Goal: Check status: Check status

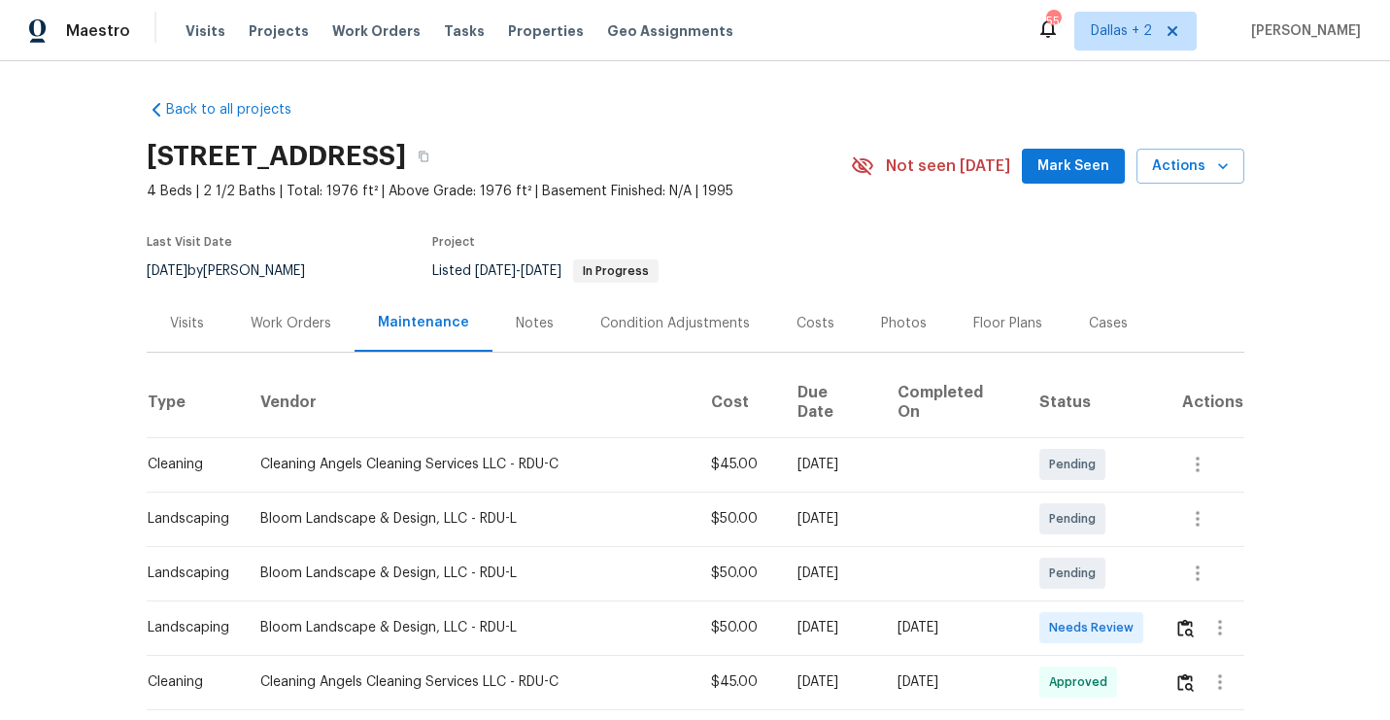
scroll to position [236, 0]
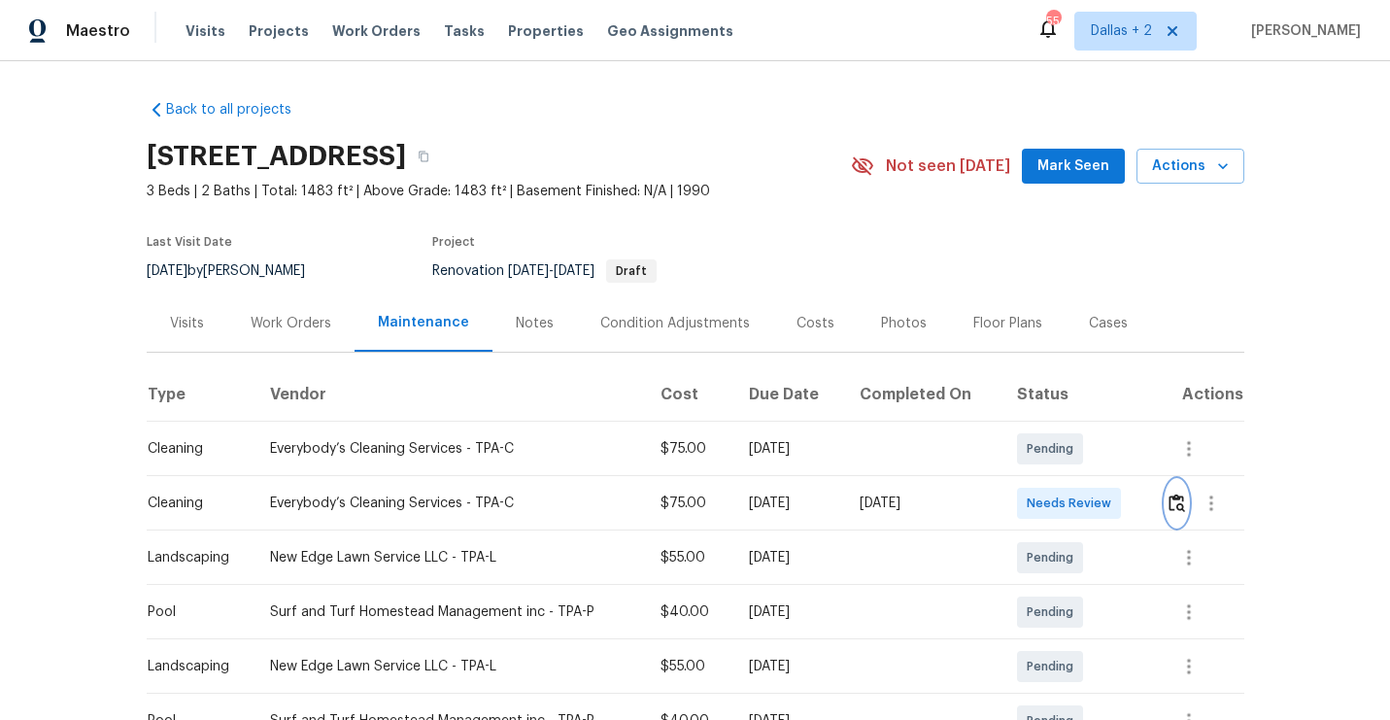
click at [1183, 497] on img "button" at bounding box center [1176, 502] width 17 height 18
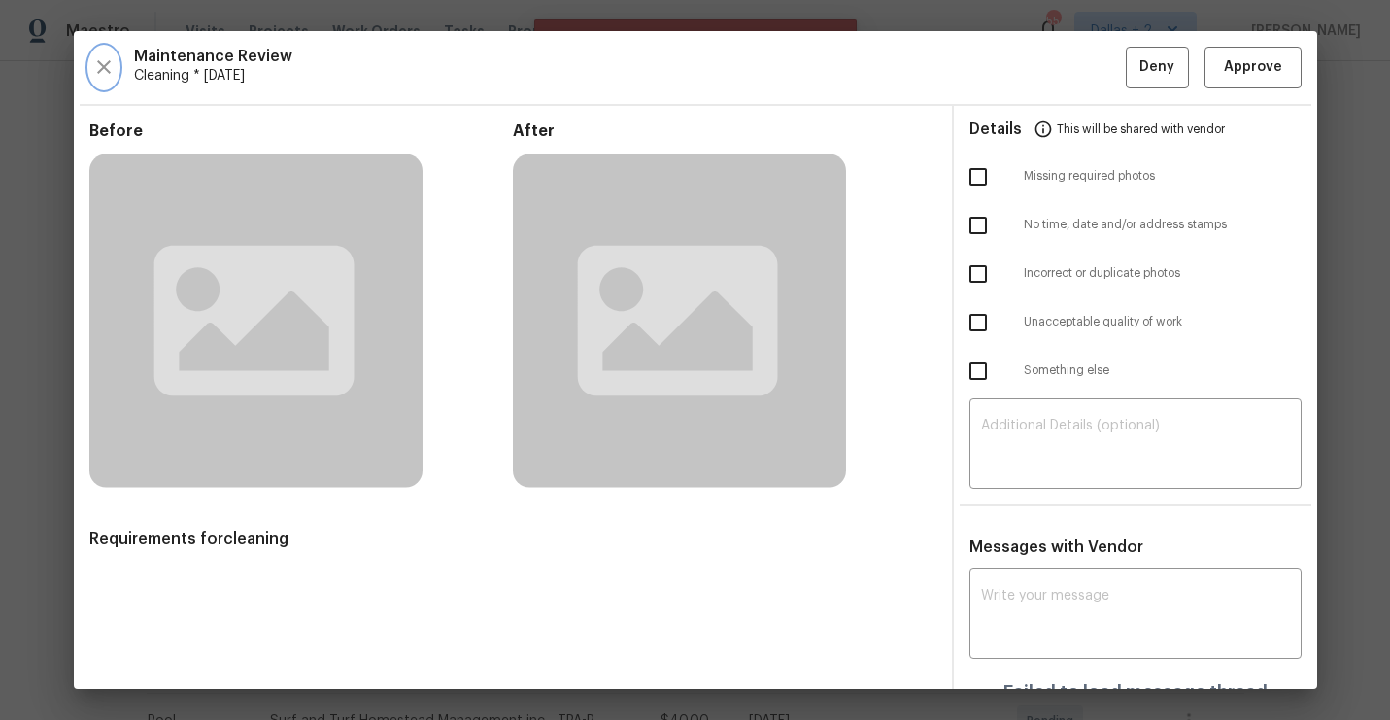
click at [103, 66] on icon "button" at bounding box center [104, 67] width 14 height 14
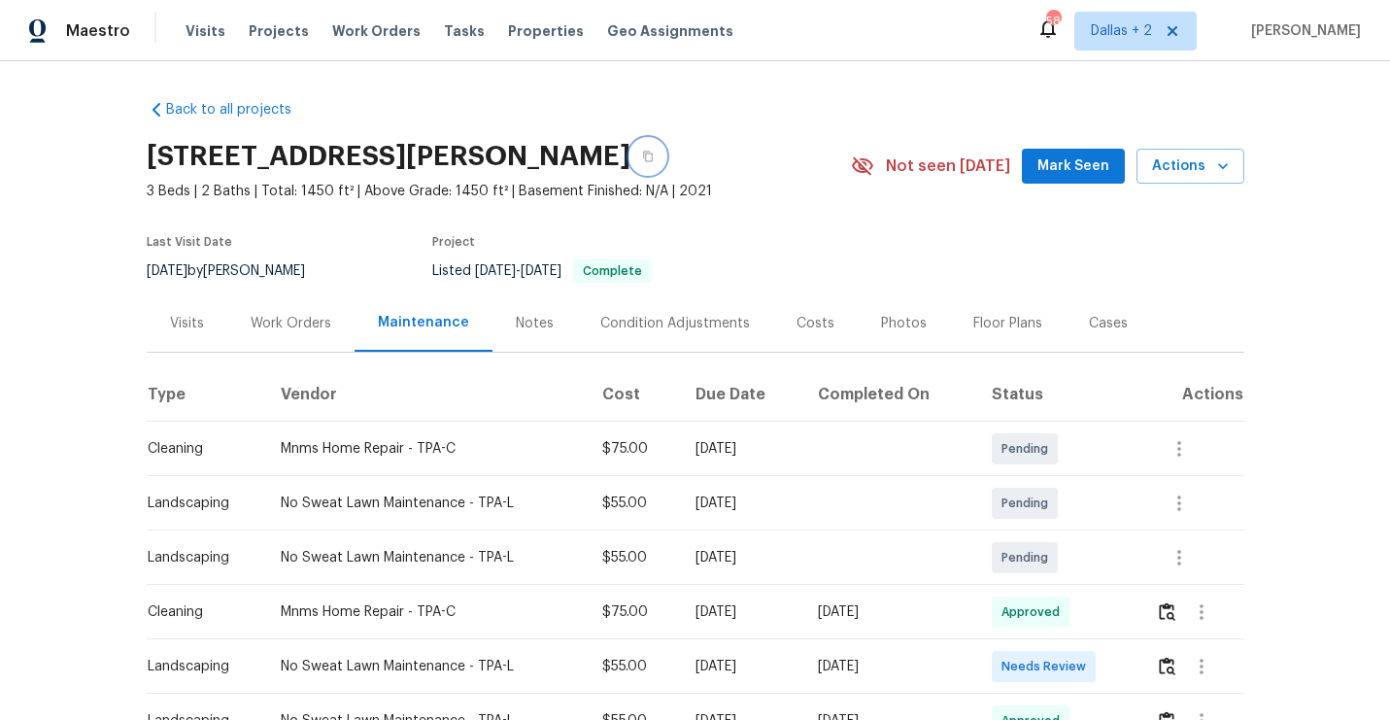
click at [665, 148] on button "button" at bounding box center [647, 156] width 35 height 35
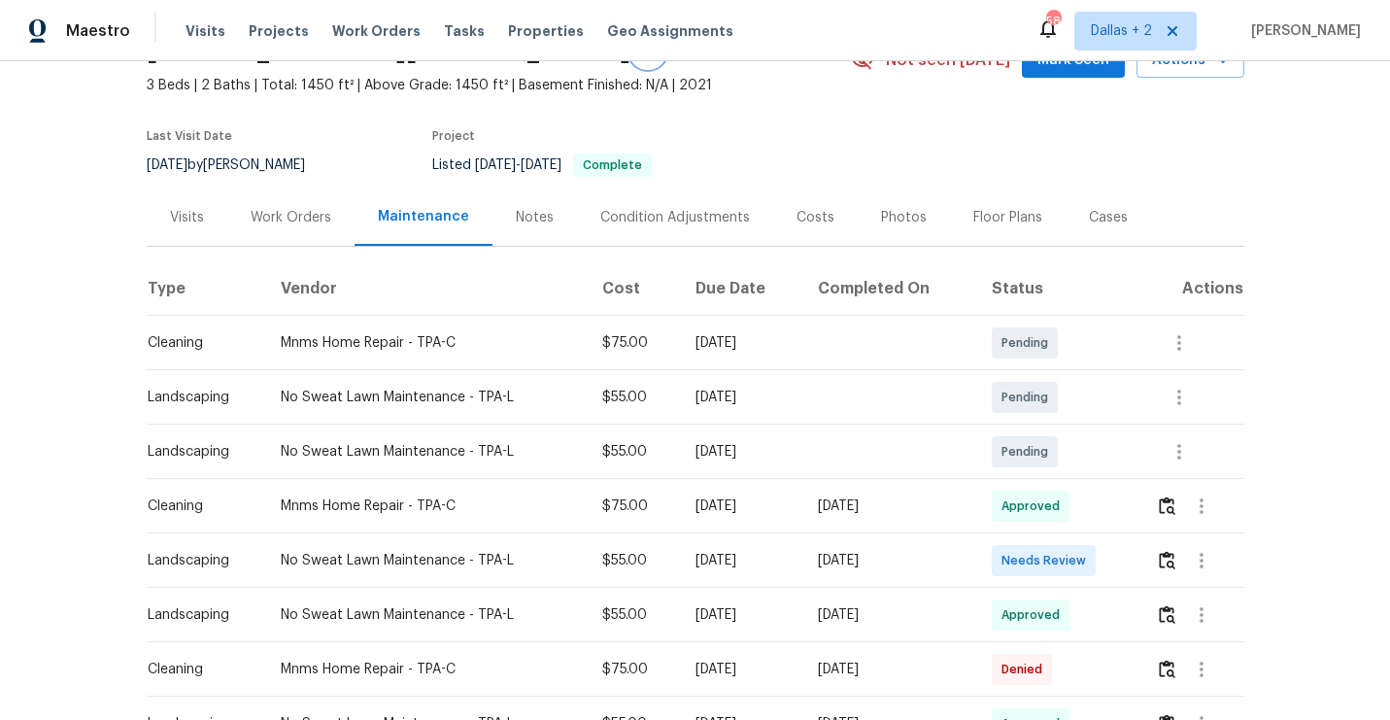
scroll to position [125, 0]
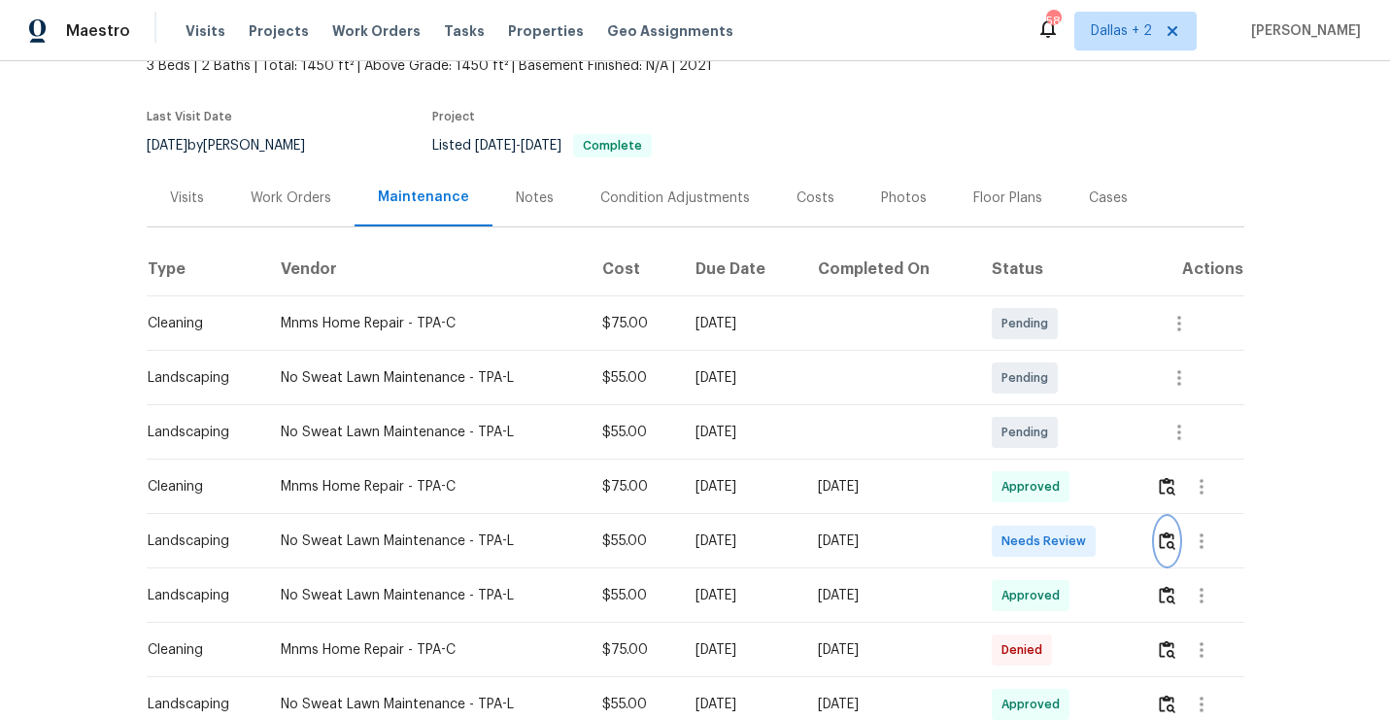
click at [1178, 543] on button "button" at bounding box center [1167, 541] width 22 height 47
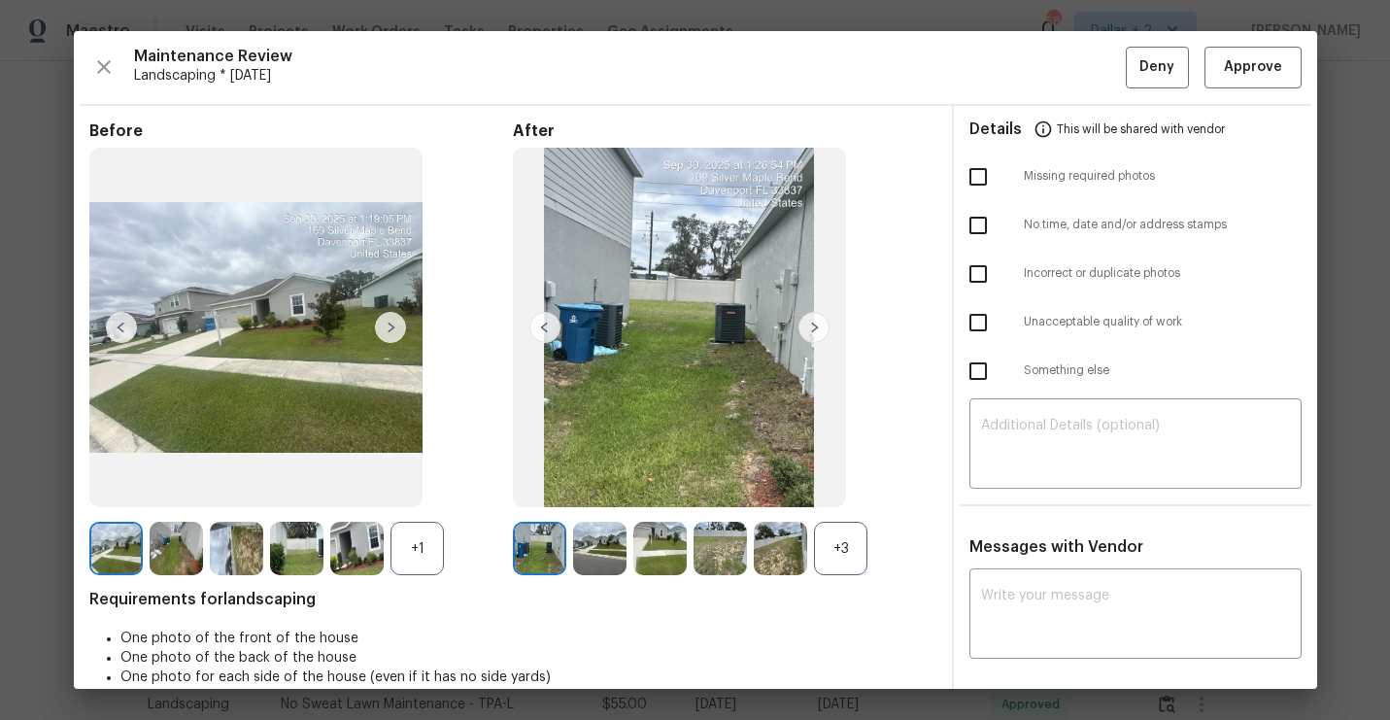
click at [428, 550] on div "+1" at bounding box center [416, 547] width 53 height 53
click at [823, 564] on div "+3" at bounding box center [840, 547] width 53 height 53
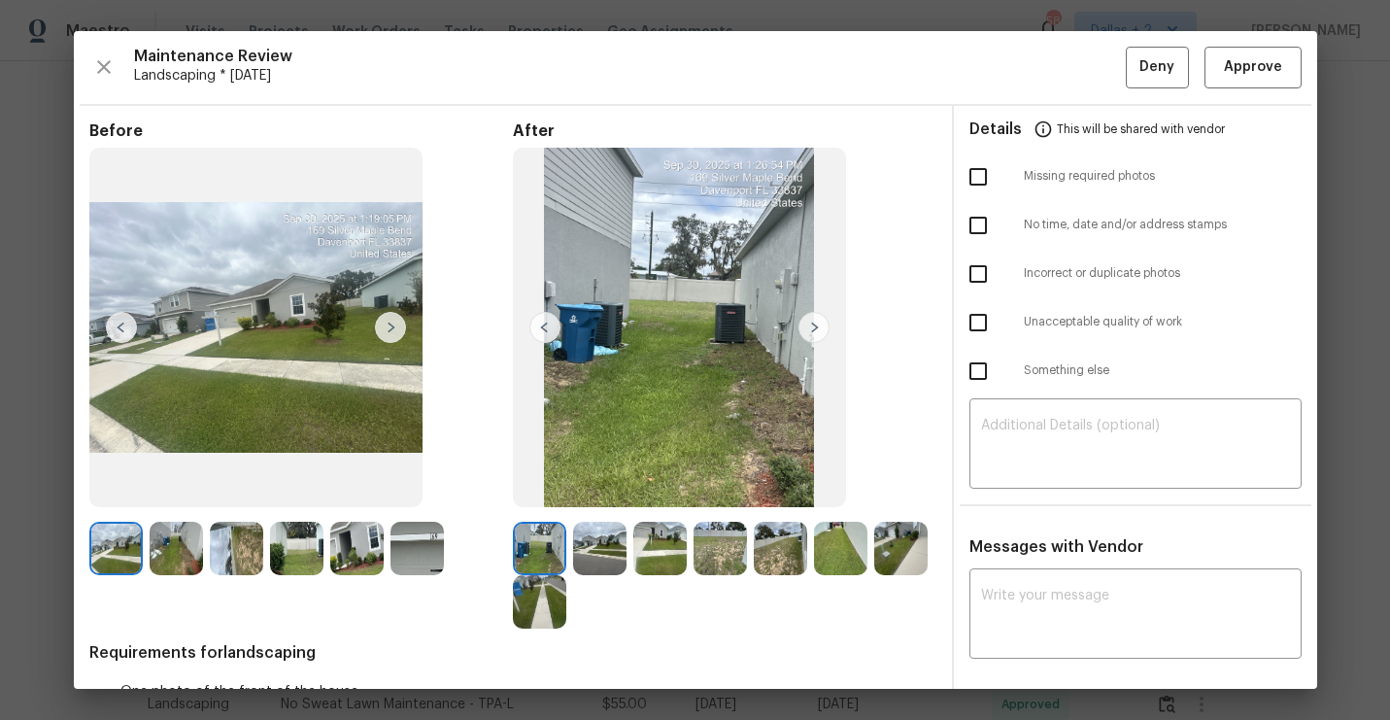
click at [385, 331] on img at bounding box center [390, 327] width 31 height 31
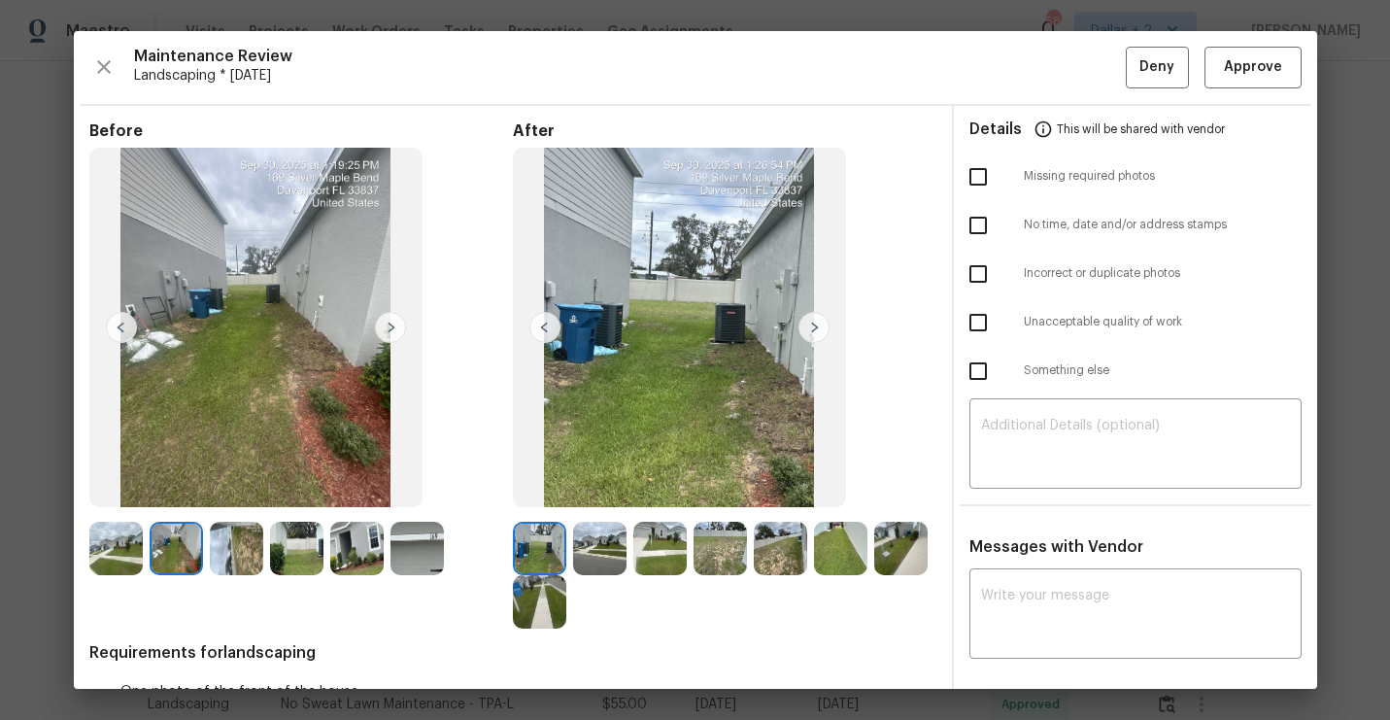
click at [803, 335] on img at bounding box center [813, 327] width 31 height 31
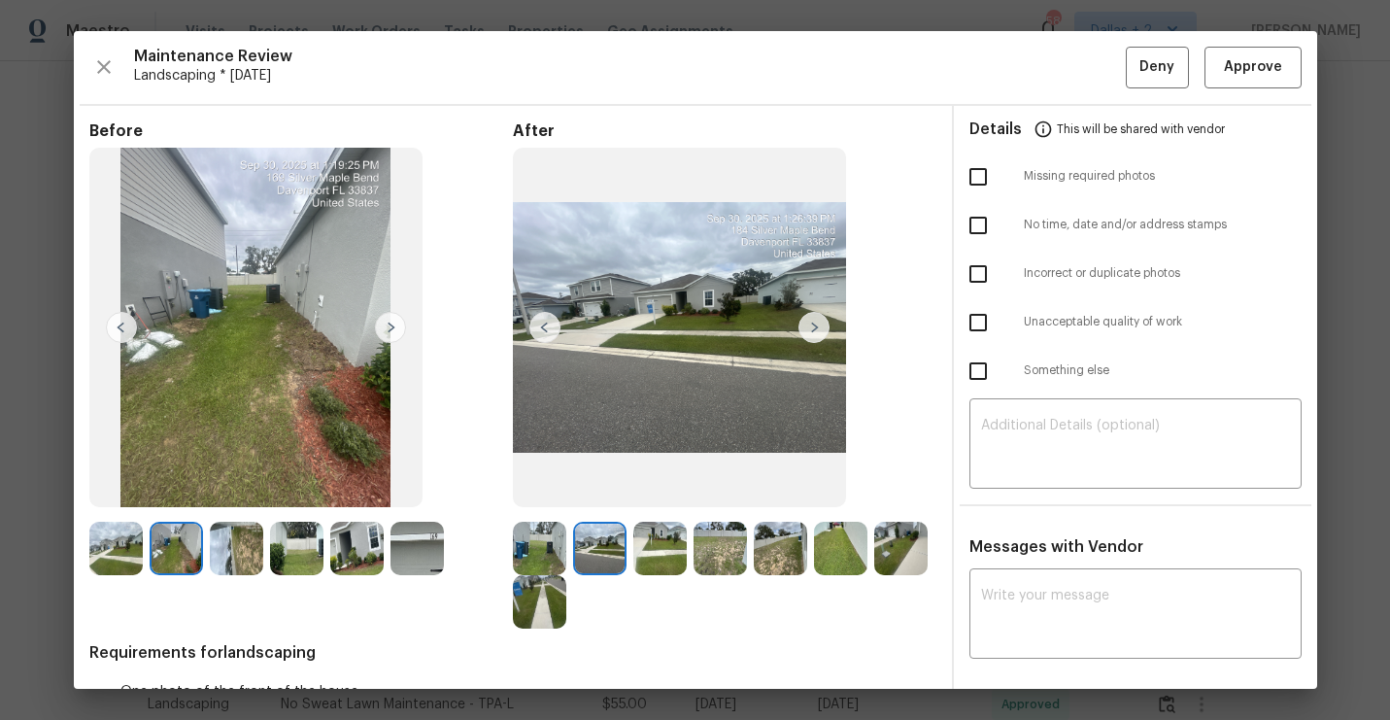
click at [388, 333] on img at bounding box center [390, 327] width 31 height 31
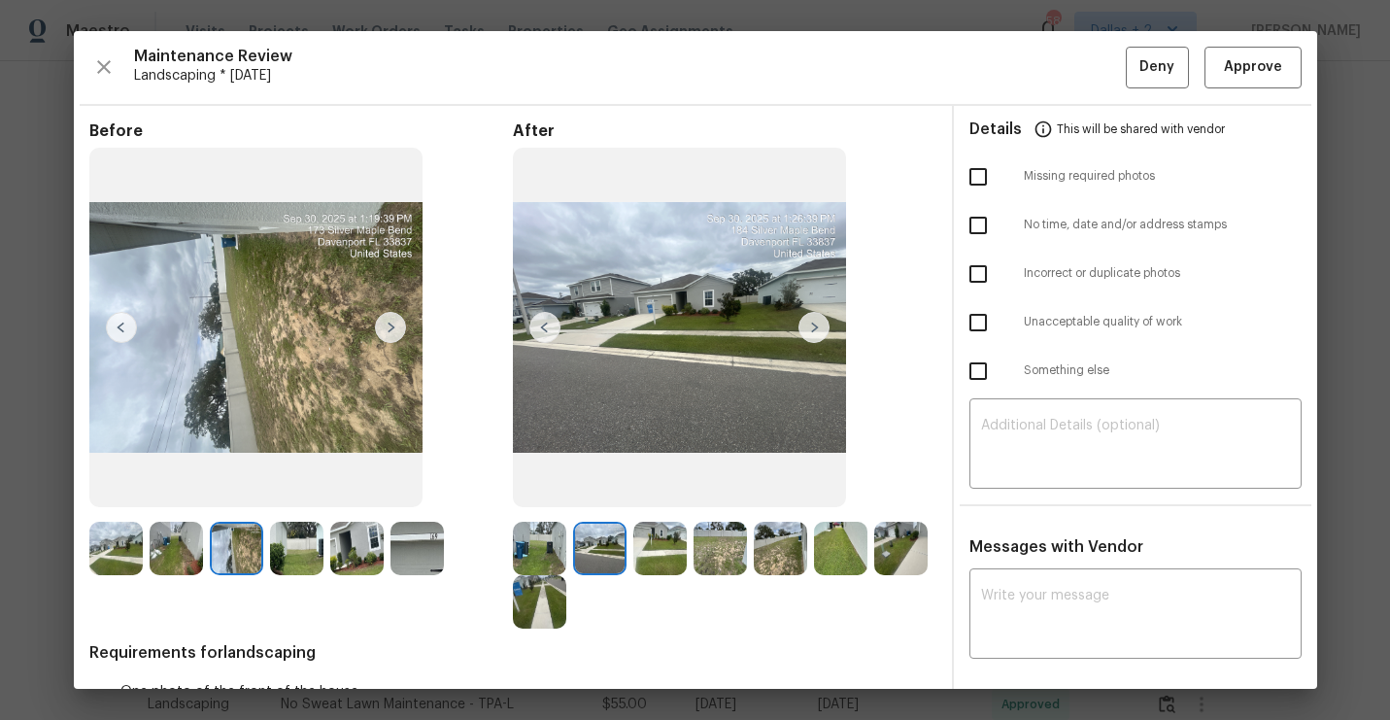
click at [388, 333] on img at bounding box center [390, 327] width 31 height 31
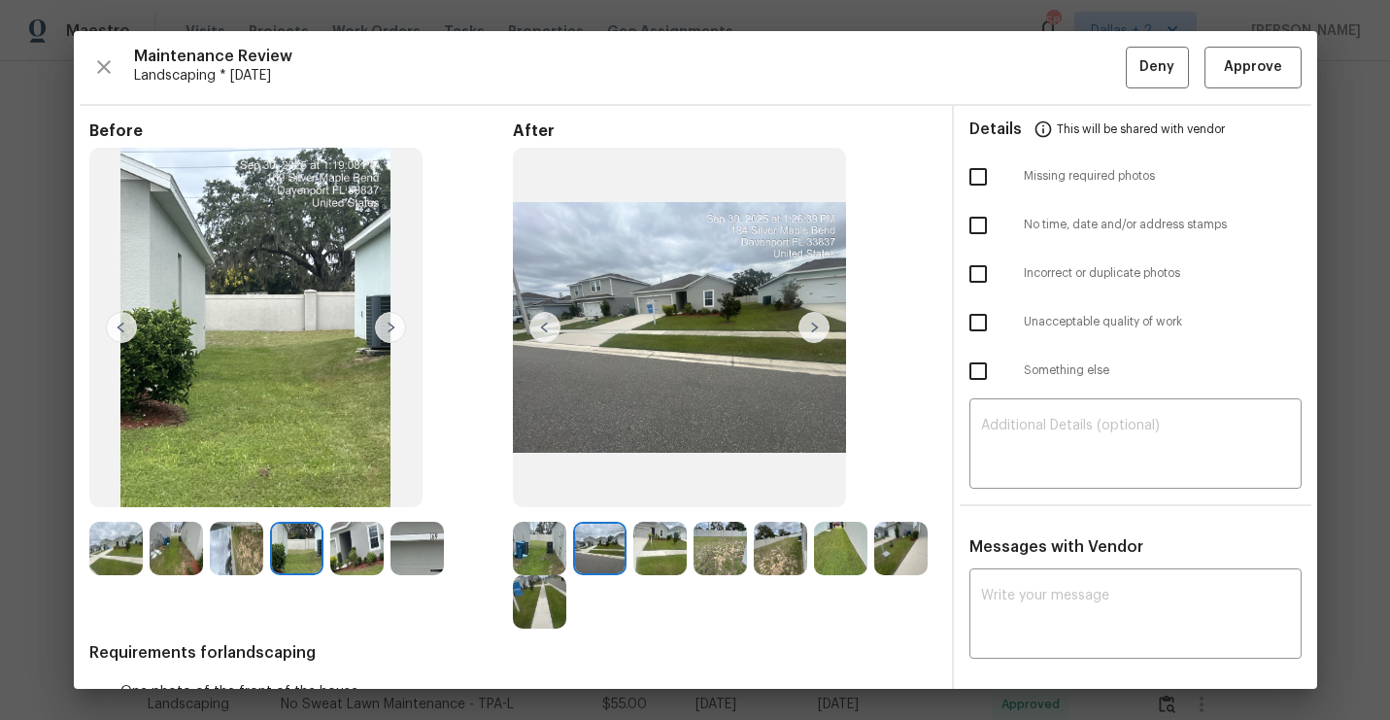
click at [819, 318] on img at bounding box center [813, 327] width 31 height 31
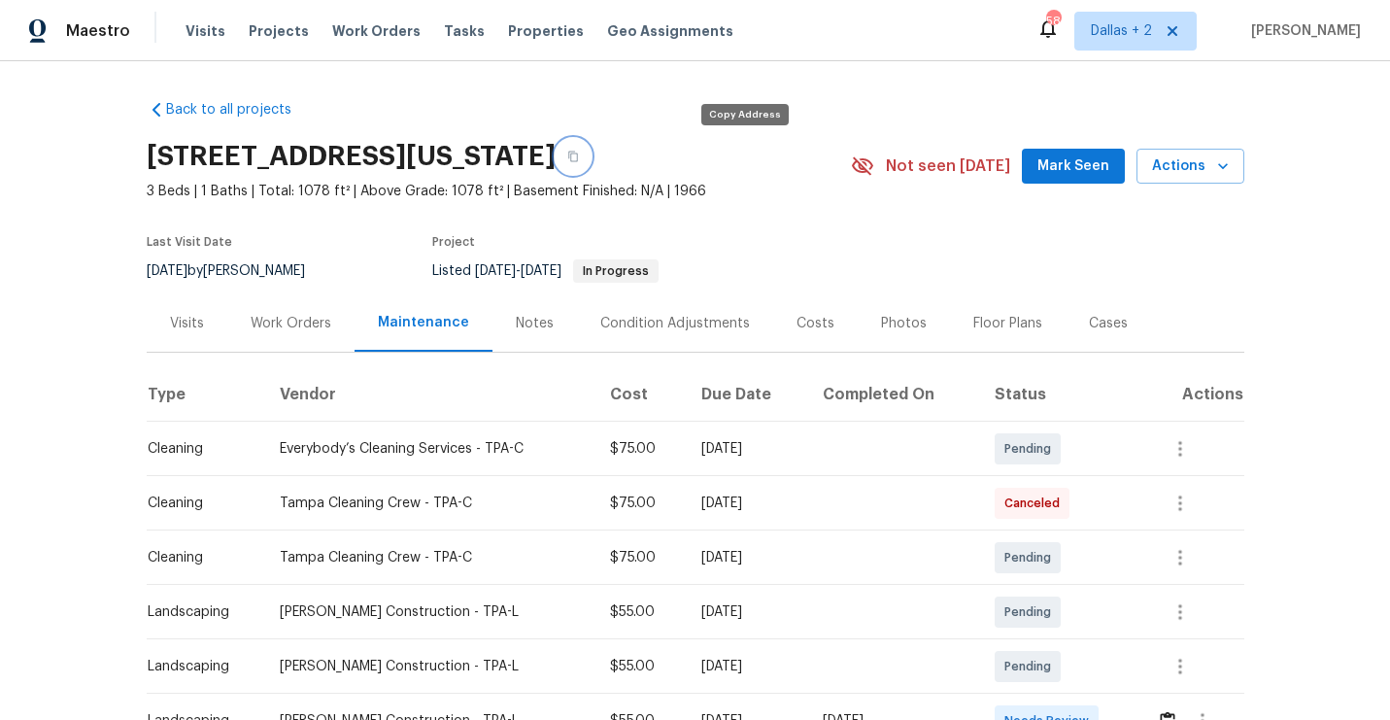
click at [578, 158] on icon "button" at bounding box center [573, 156] width 10 height 11
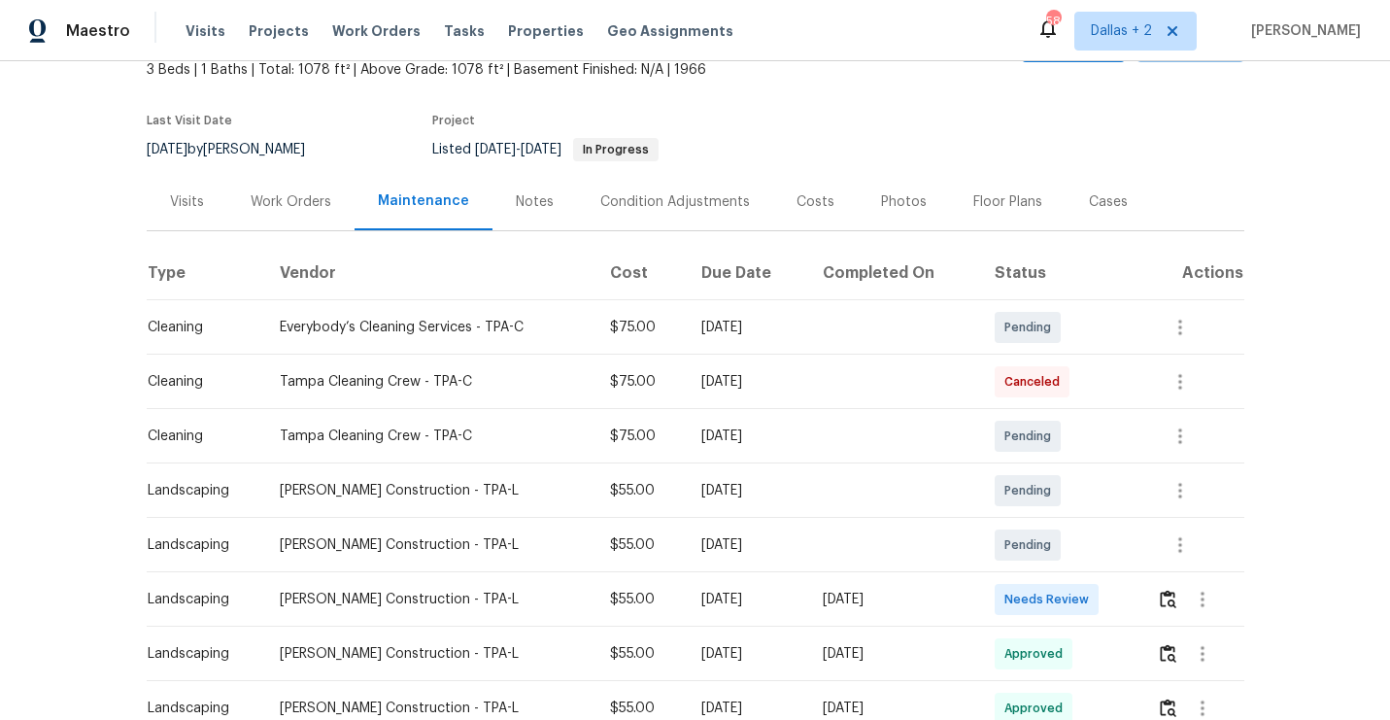
scroll to position [118, 0]
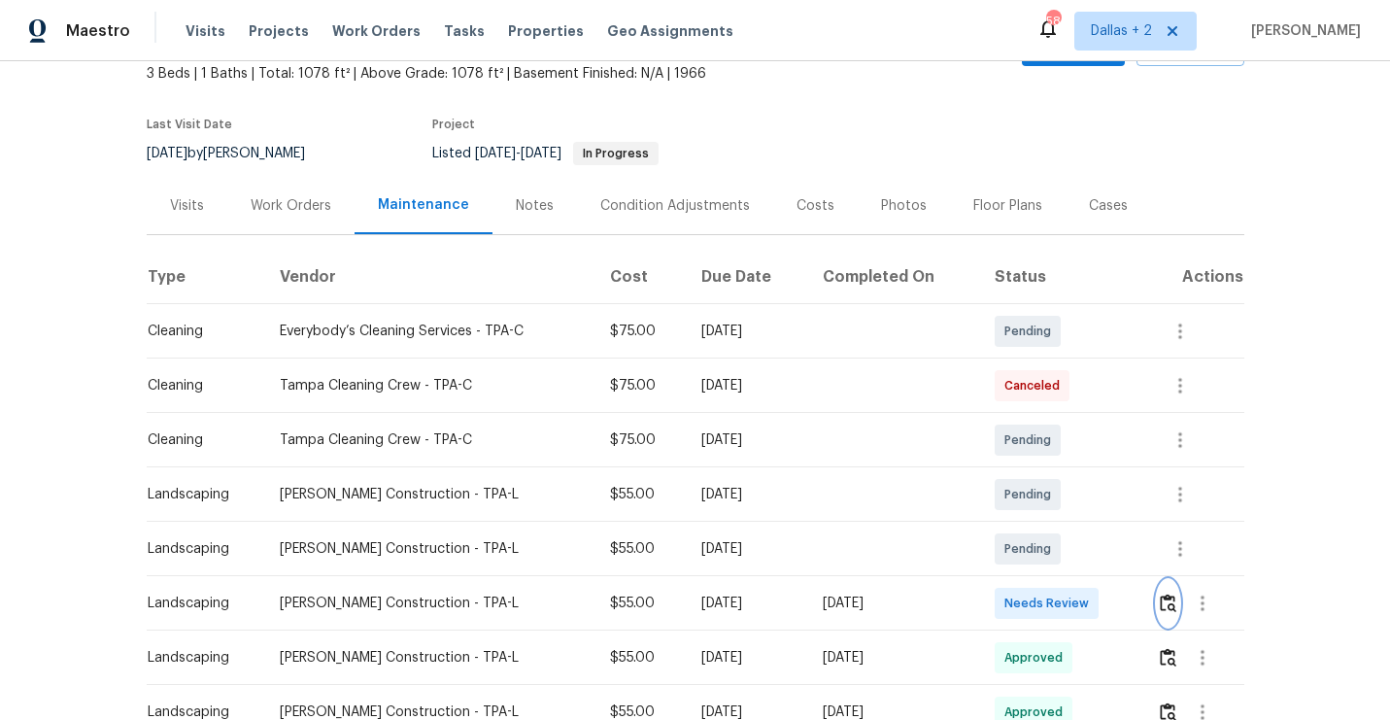
click at [1170, 597] on img "button" at bounding box center [1168, 602] width 17 height 18
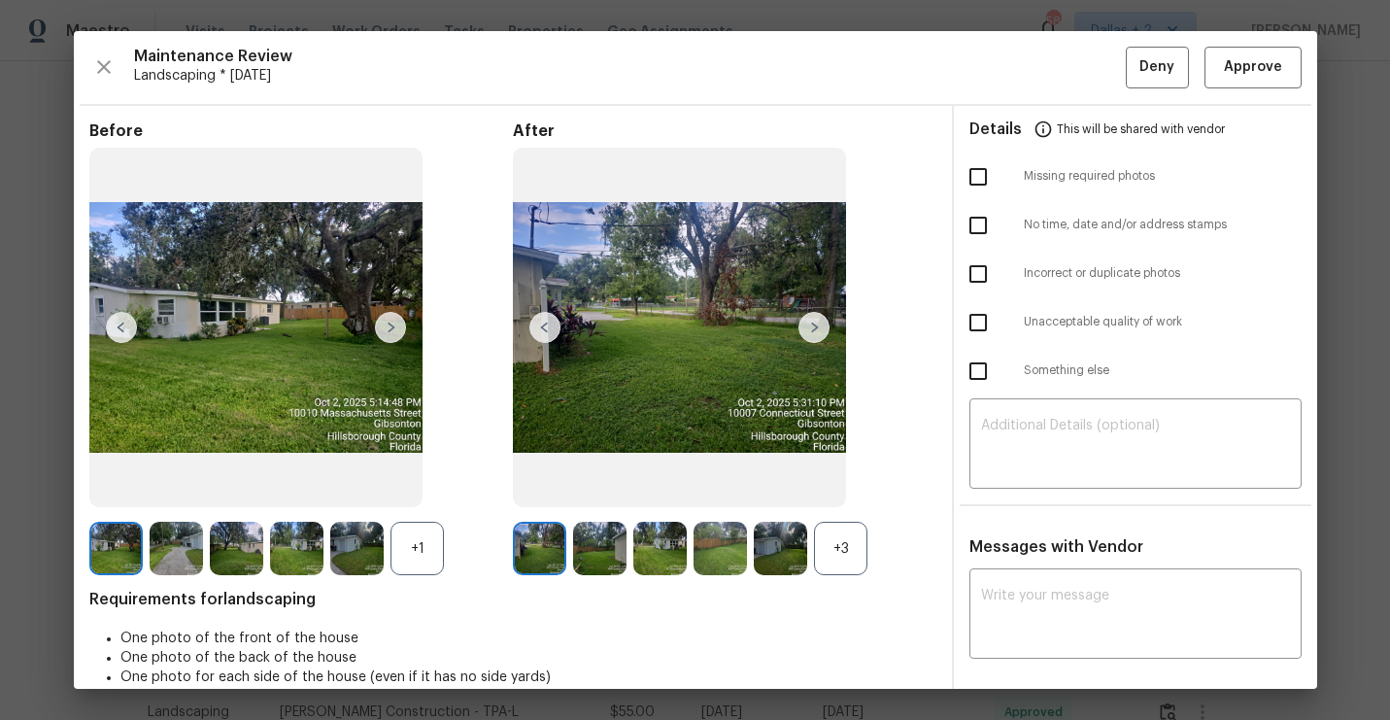
click at [838, 534] on div "+3" at bounding box center [840, 547] width 53 height 53
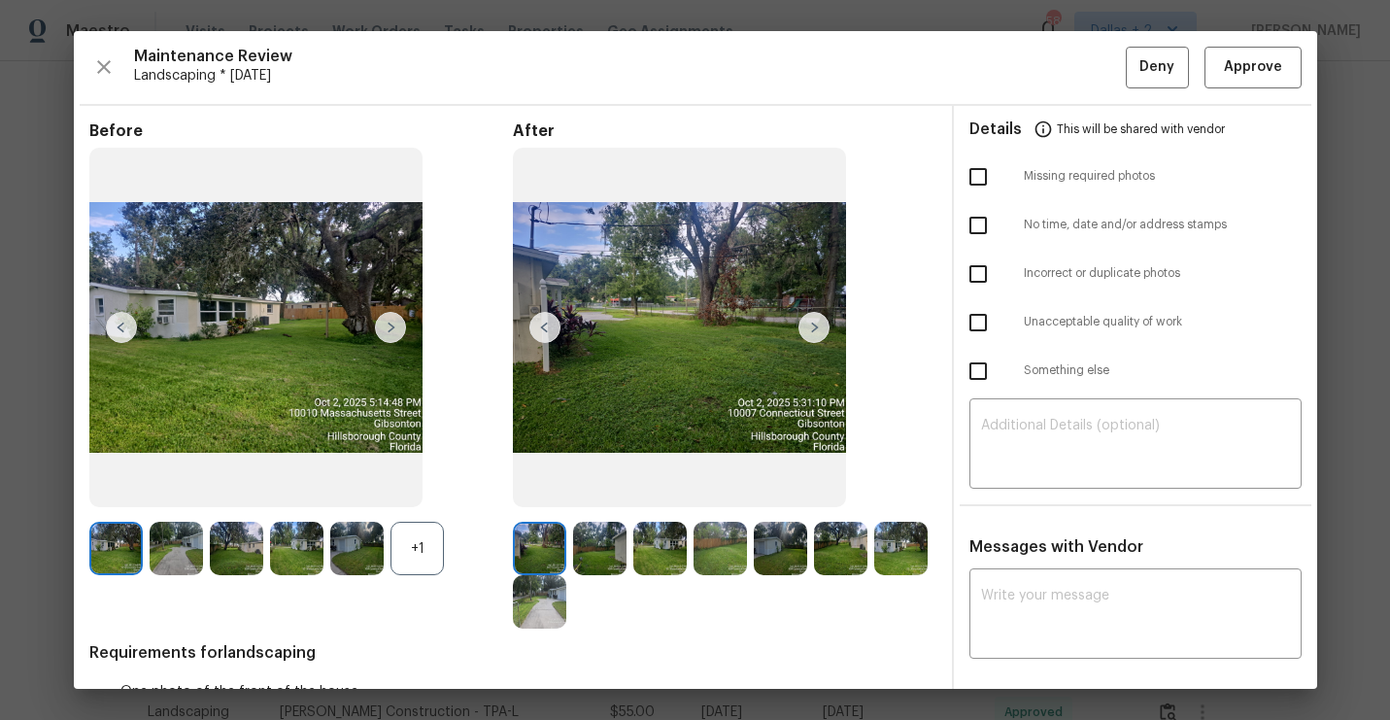
click at [430, 550] on div "+1" at bounding box center [416, 547] width 53 height 53
click at [929, 80] on span "Landscaping * Mon, Sep 29" at bounding box center [630, 75] width 992 height 19
